Goal: Information Seeking & Learning: Learn about a topic

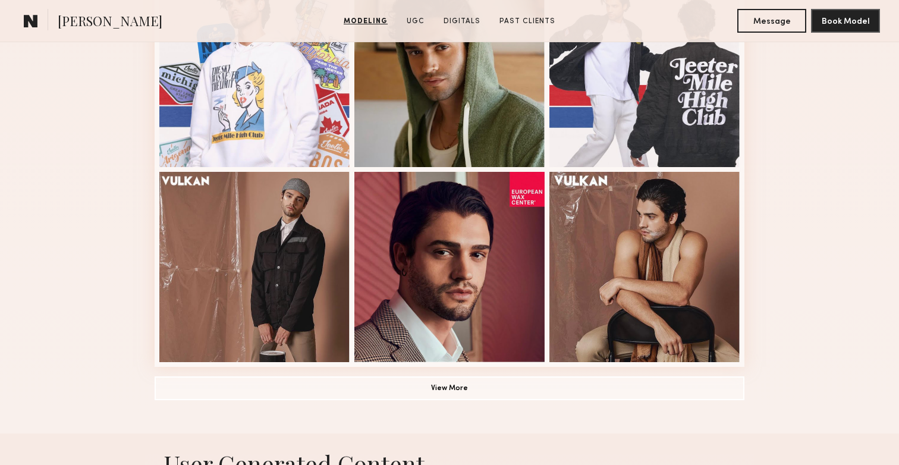
scroll to position [779, 0]
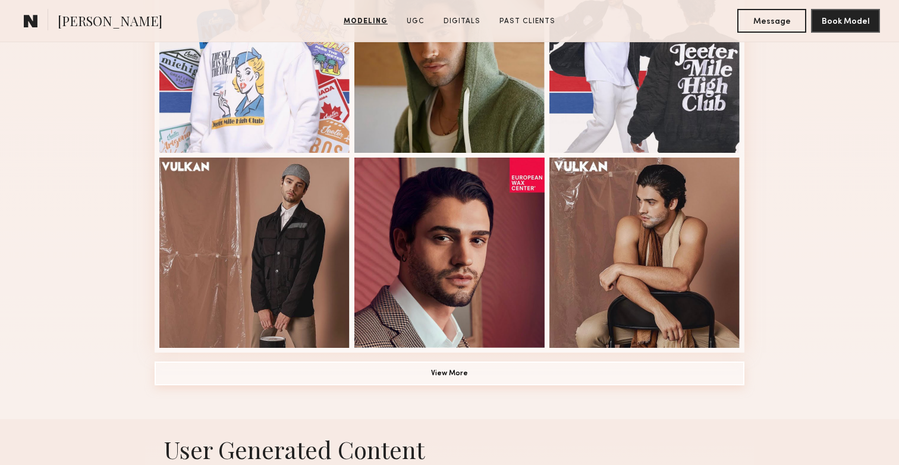
click at [463, 379] on button "View More" at bounding box center [450, 373] width 590 height 24
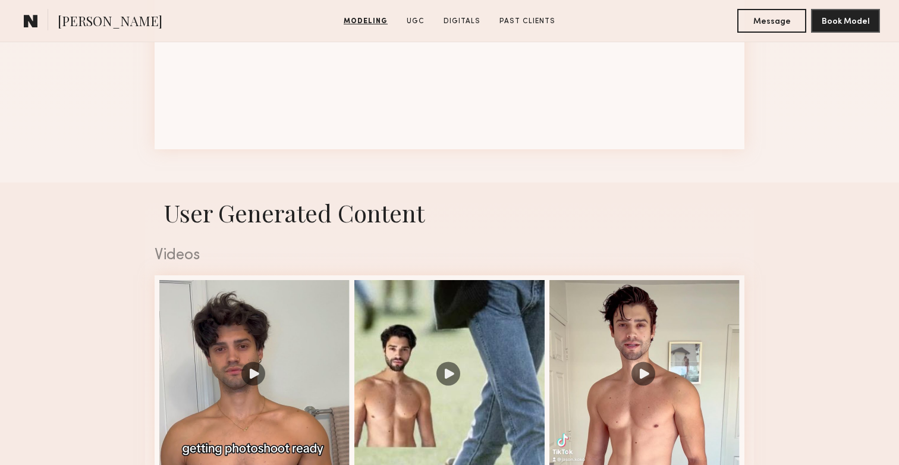
scroll to position [1466, 0]
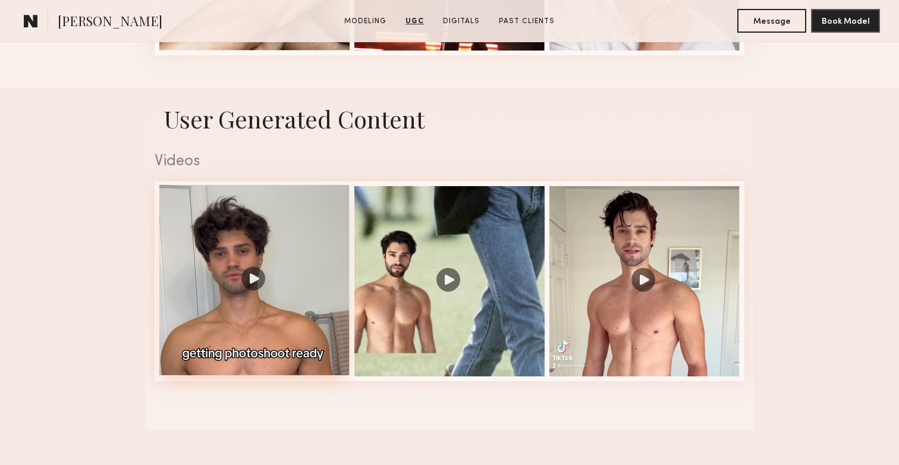
click at [246, 278] on div at bounding box center [254, 280] width 190 height 190
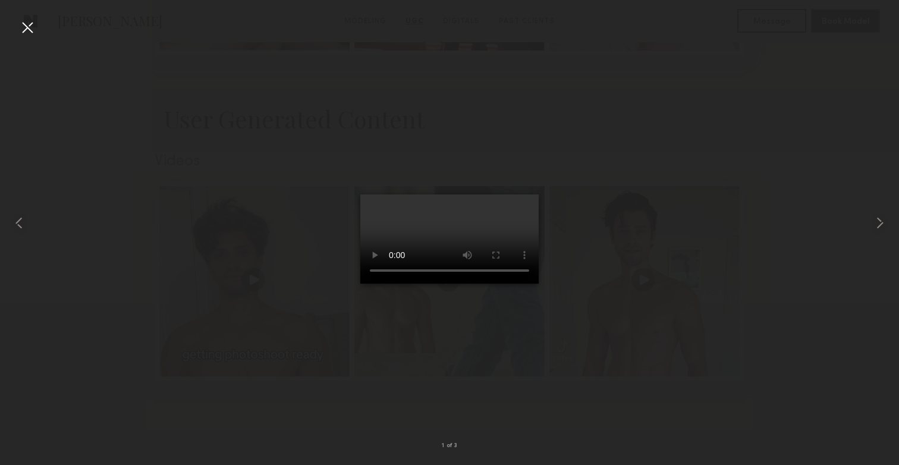
click at [597, 316] on div at bounding box center [449, 223] width 899 height 408
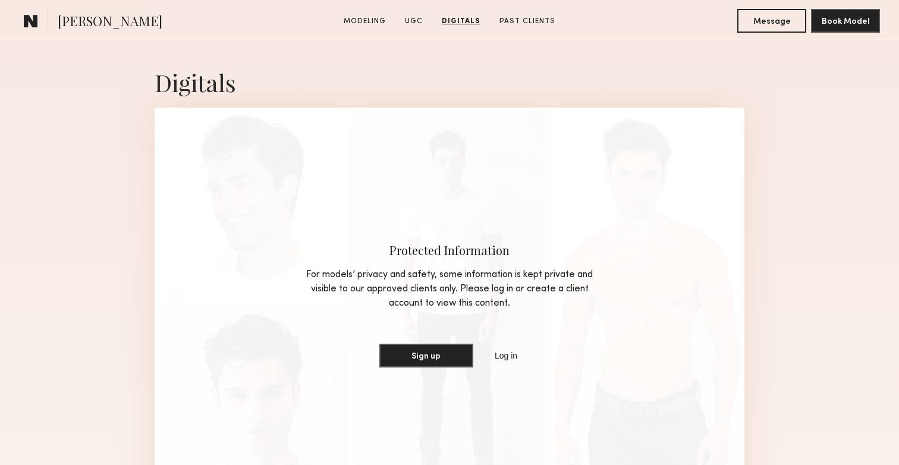
scroll to position [1801, 0]
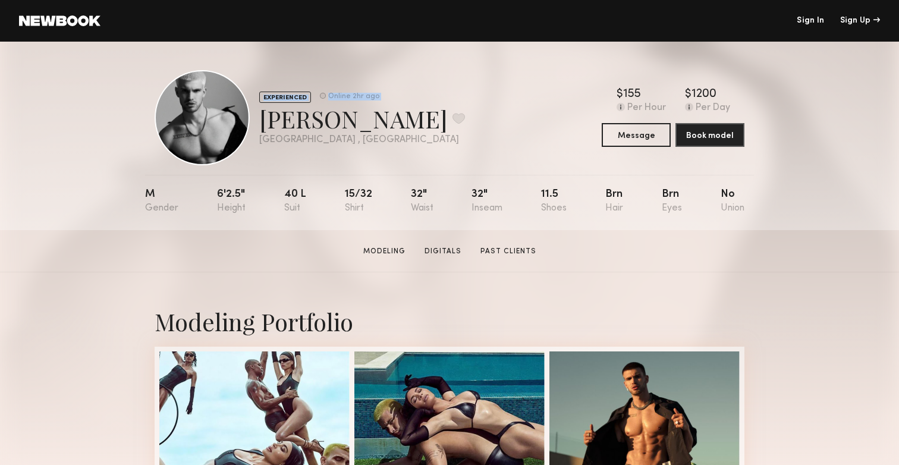
drag, startPoint x: 213, startPoint y: 118, endPoint x: 266, endPoint y: 125, distance: 52.8
click at [266, 125] on div "EXPERIENCED Online 2hr ago Ben C. Favorite Los Angeles , CA Online 2hr ago" at bounding box center [310, 117] width 310 height 95
click at [322, 113] on div "Ben C. Favorite" at bounding box center [362, 119] width 206 height 32
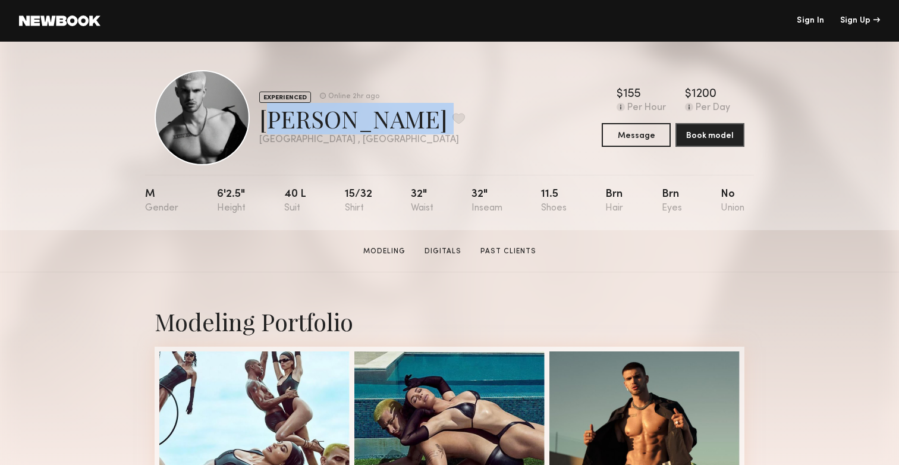
click at [323, 113] on div "Ben C. Favorite" at bounding box center [362, 119] width 206 height 32
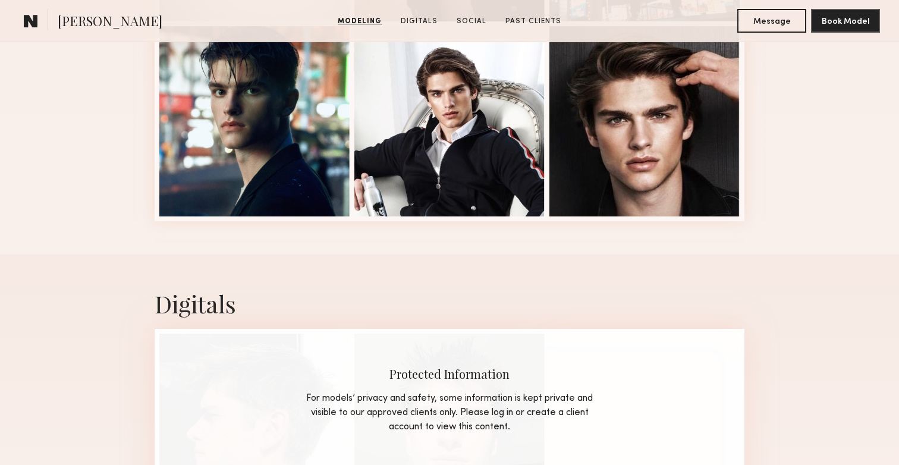
scroll to position [955, 0]
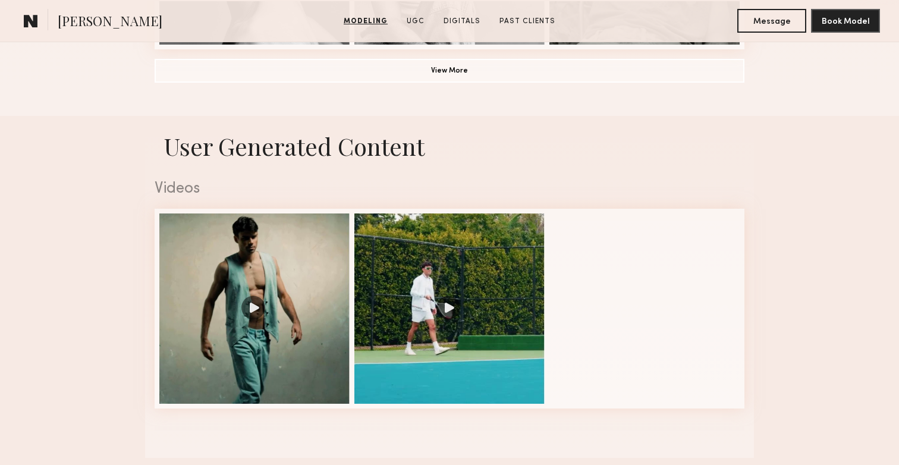
scroll to position [1162, 0]
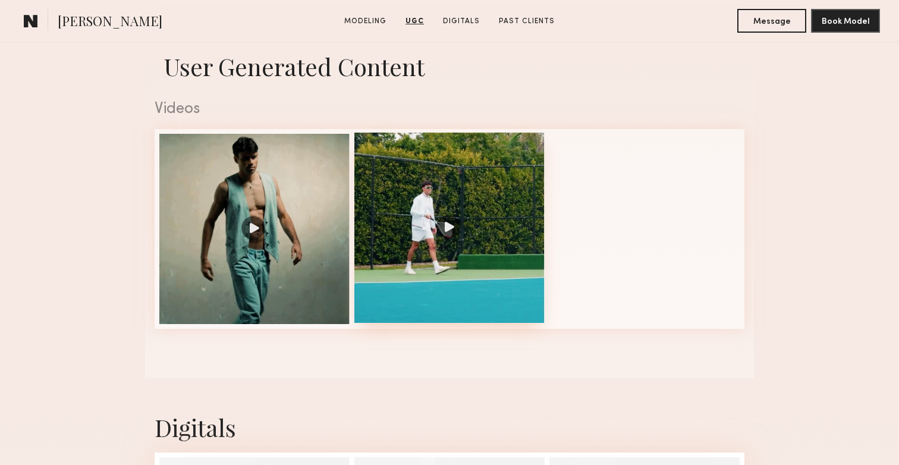
click at [438, 217] on div at bounding box center [449, 228] width 190 height 190
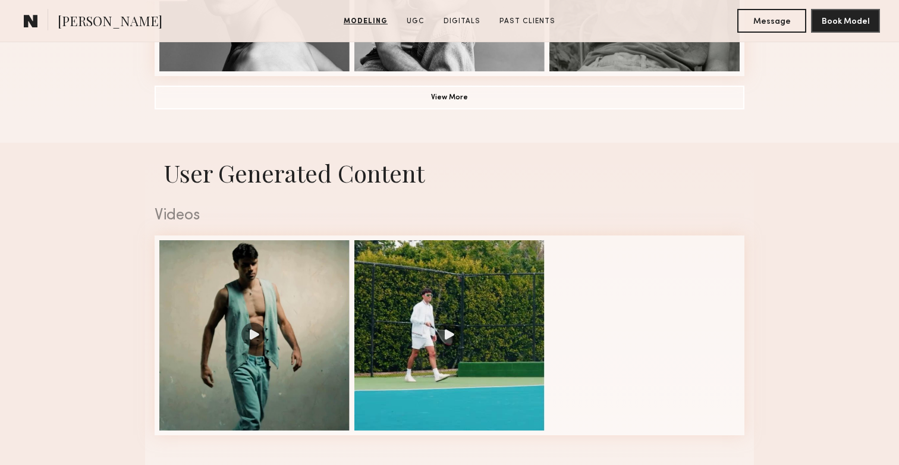
scroll to position [1476, 0]
